Goal: Information Seeking & Learning: Learn about a topic

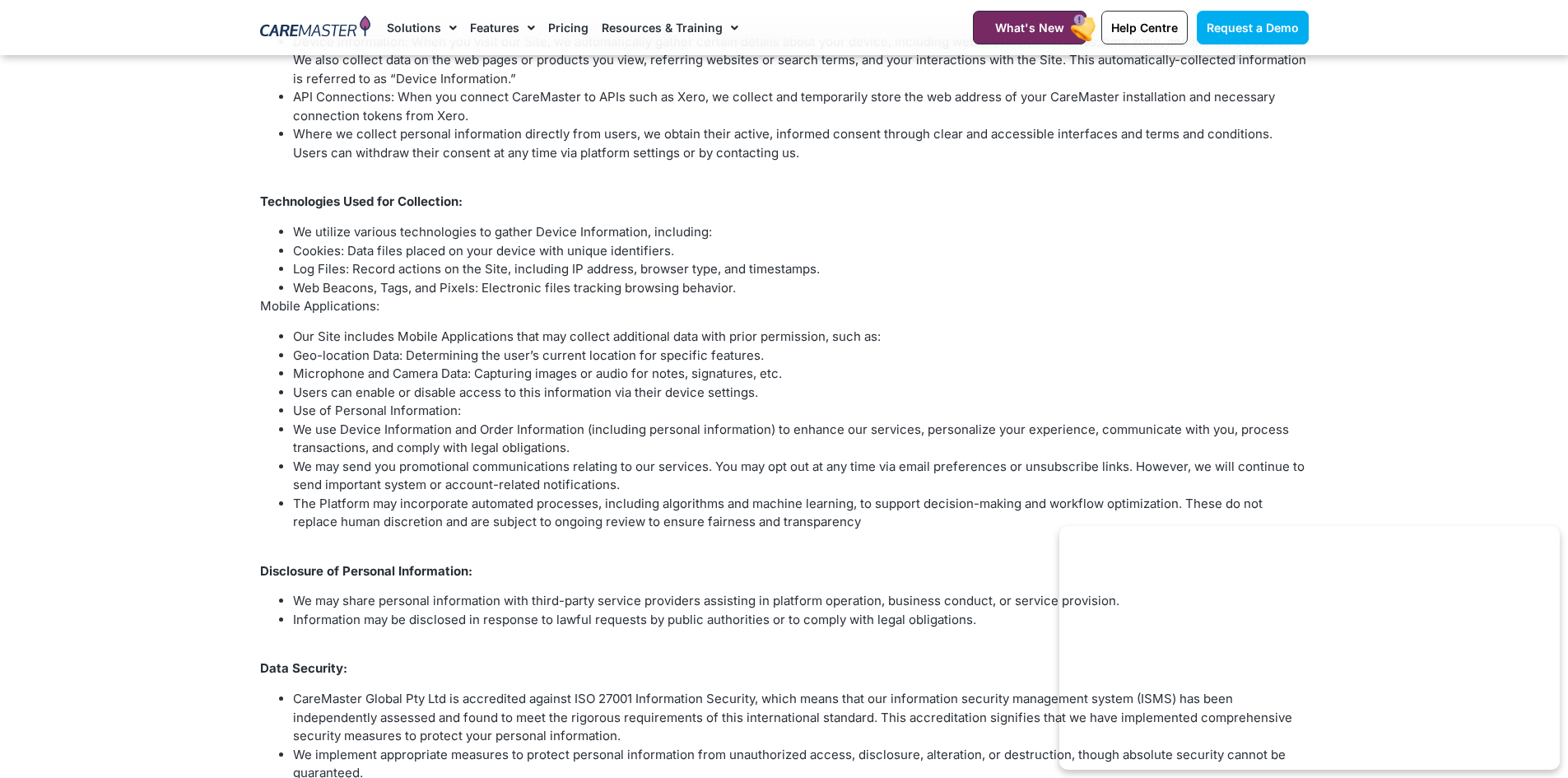
scroll to position [165, 0]
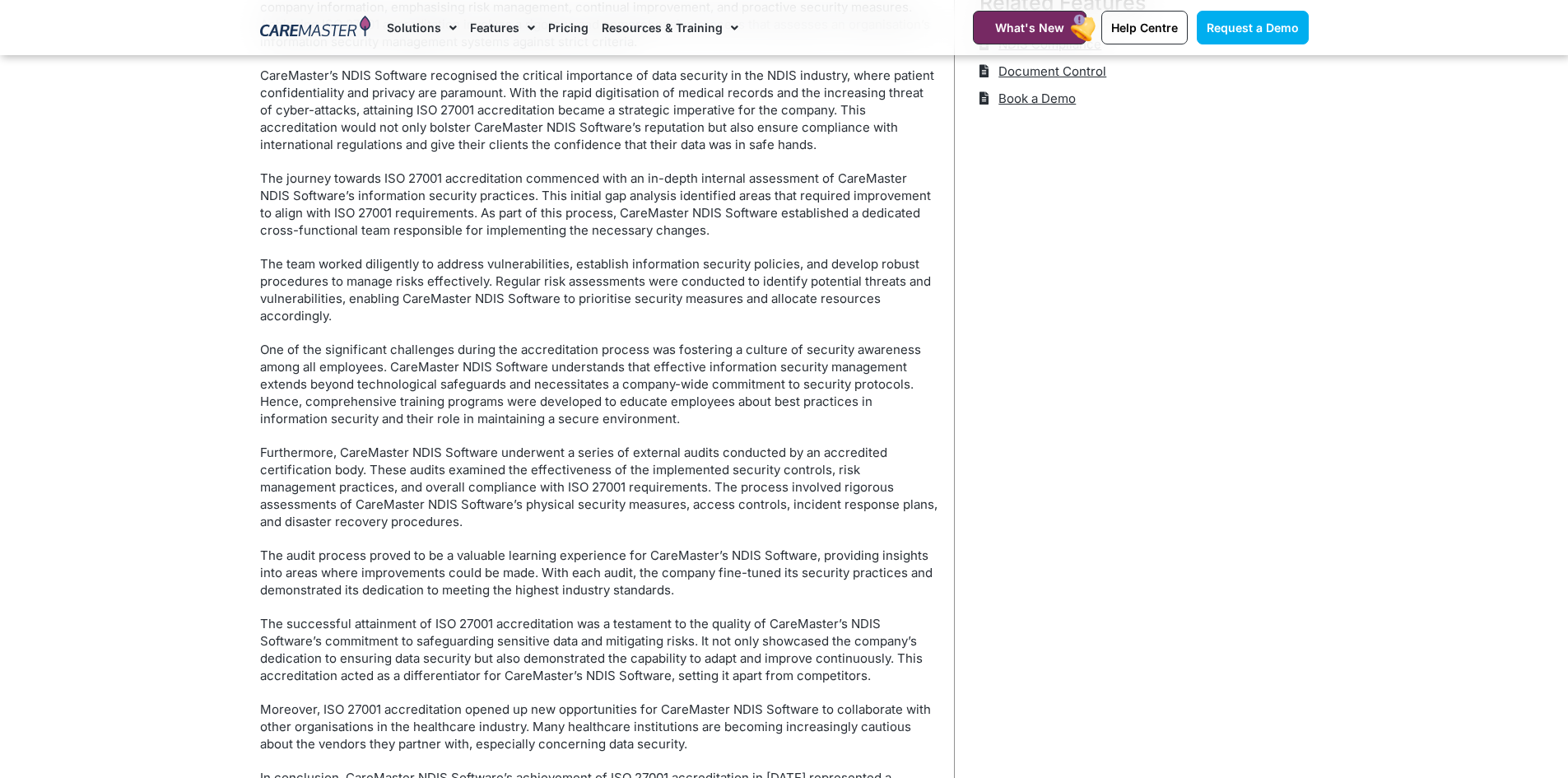
scroll to position [494, 0]
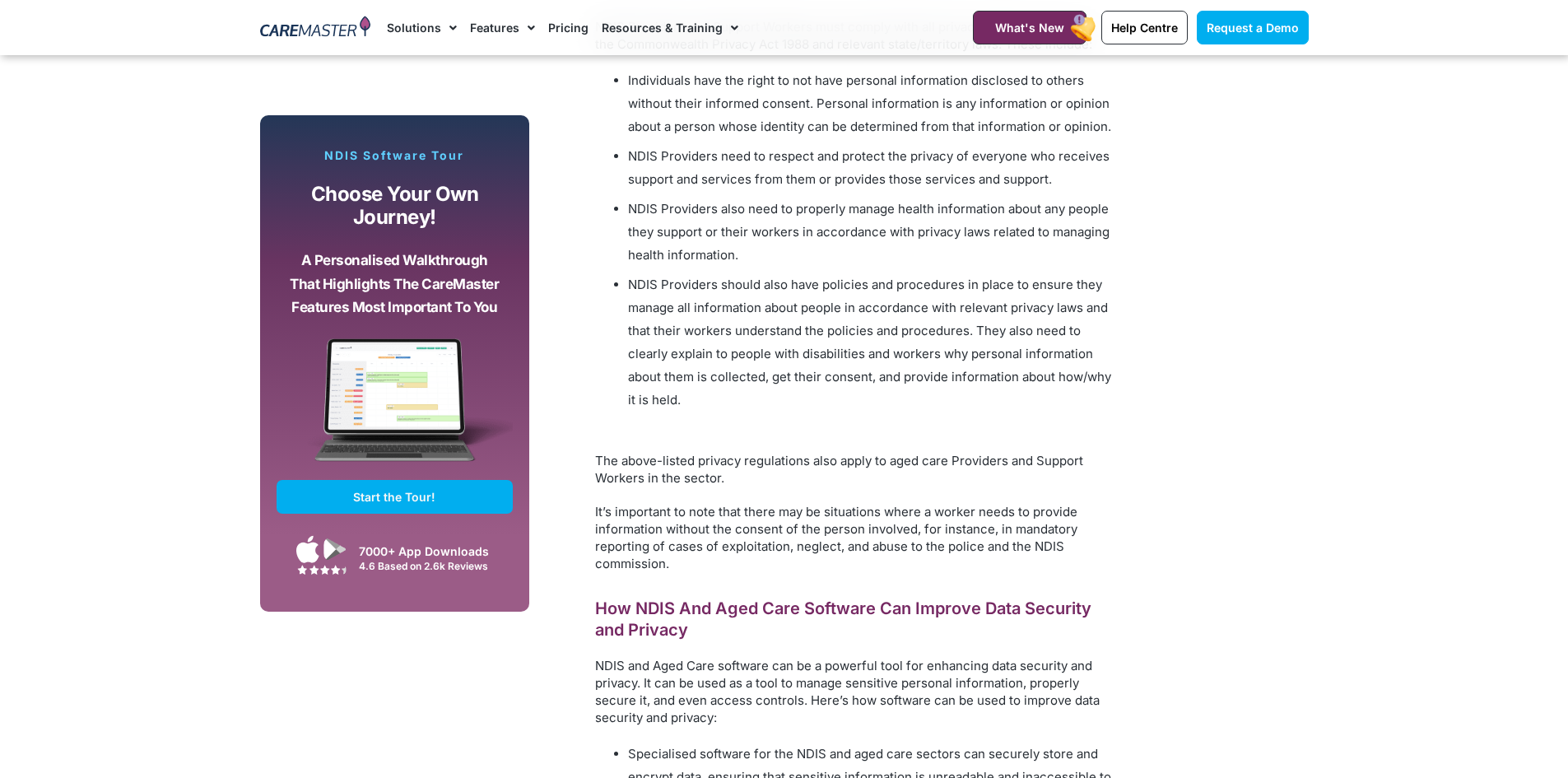
scroll to position [2965, 0]
